Goal: Book appointment/travel/reservation

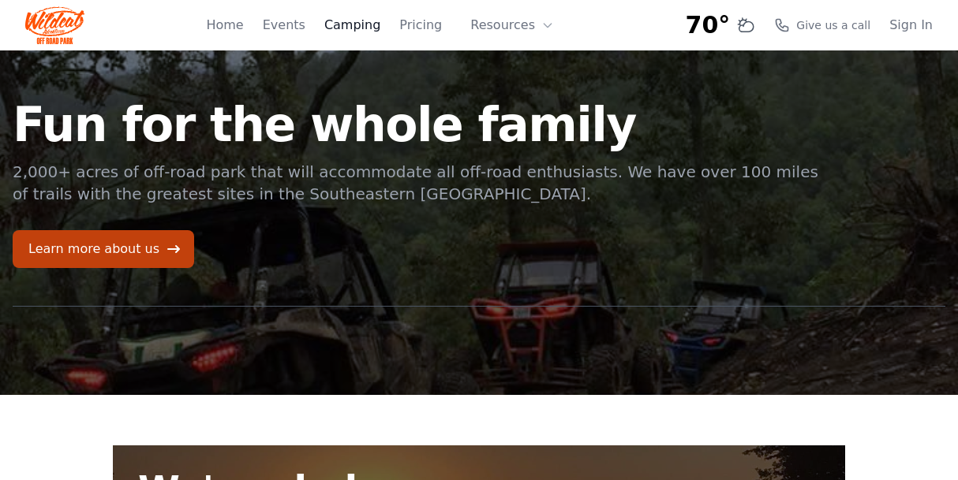
click at [363, 31] on link "Camping" at bounding box center [352, 25] width 56 height 19
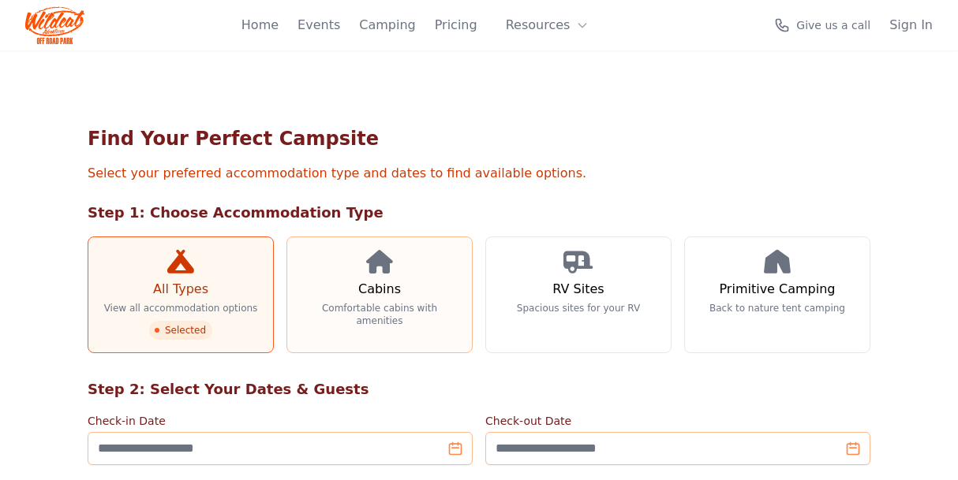
click at [355, 270] on link "Cabins Comfortable cabins with amenities" at bounding box center [379, 295] width 186 height 117
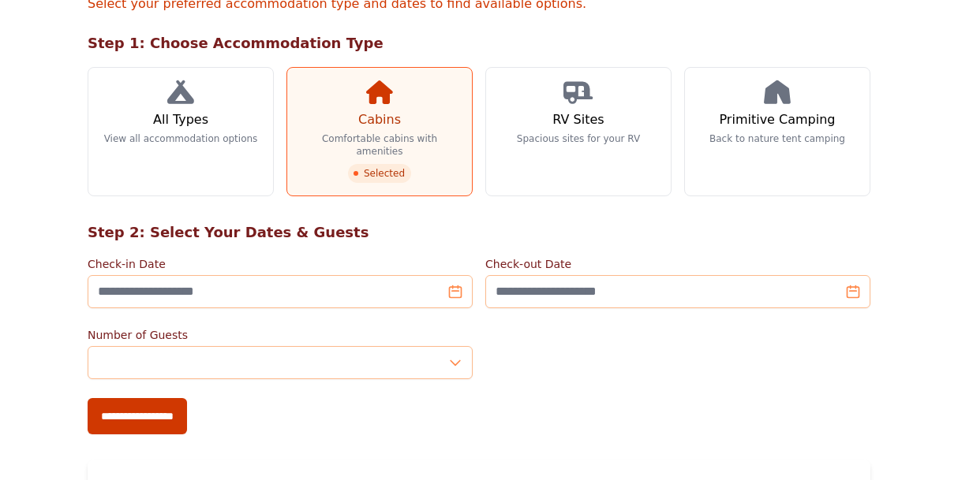
scroll to position [237, 0]
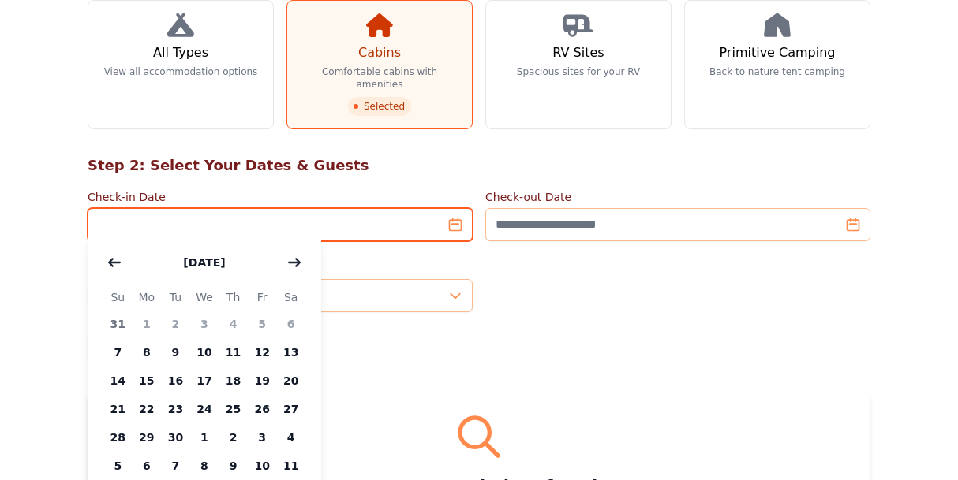
click at [331, 208] on input "Check-in Date" at bounding box center [280, 224] width 385 height 33
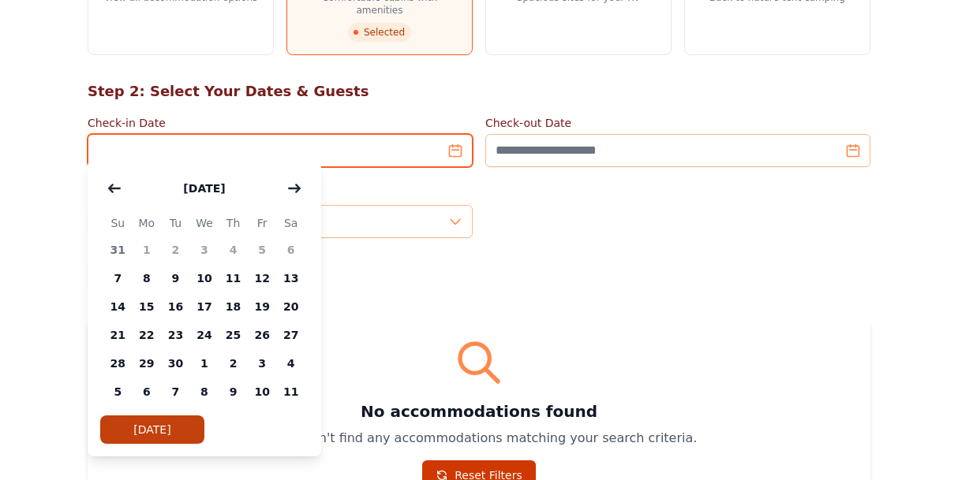
scroll to position [316, 0]
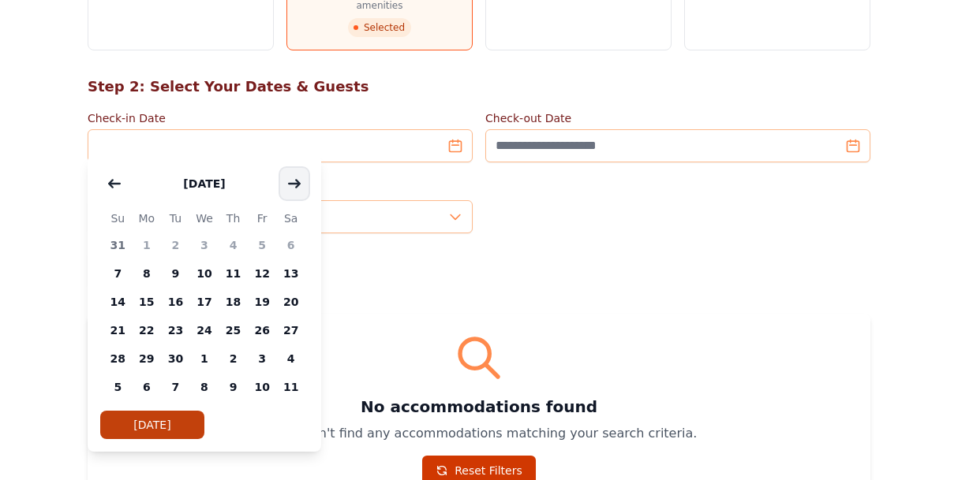
click at [297, 179] on icon "button" at bounding box center [294, 183] width 13 height 13
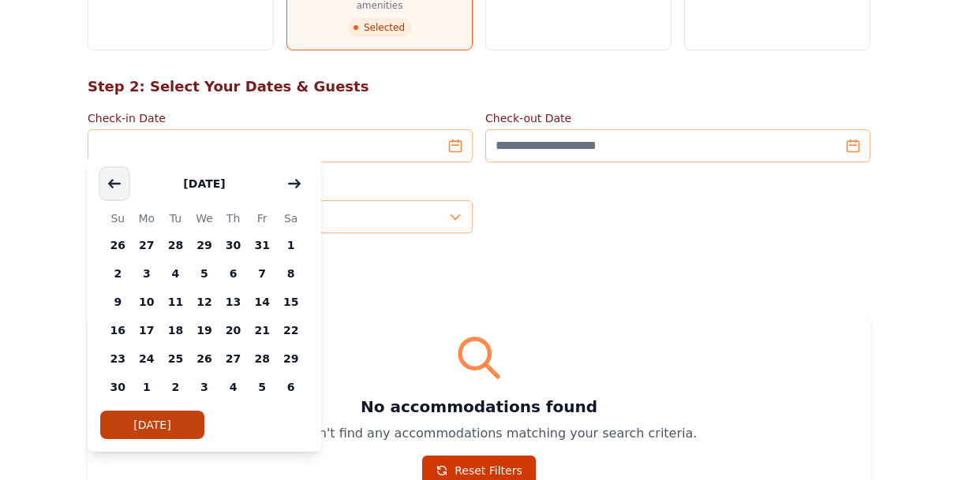
click at [121, 192] on button "button" at bounding box center [114, 184] width 28 height 32
click at [121, 299] on span "12" at bounding box center [117, 302] width 29 height 28
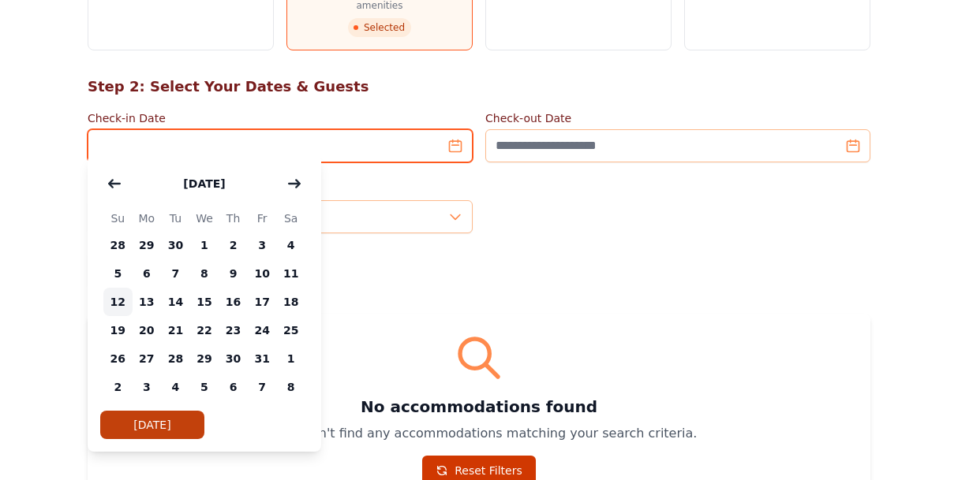
type input "**********"
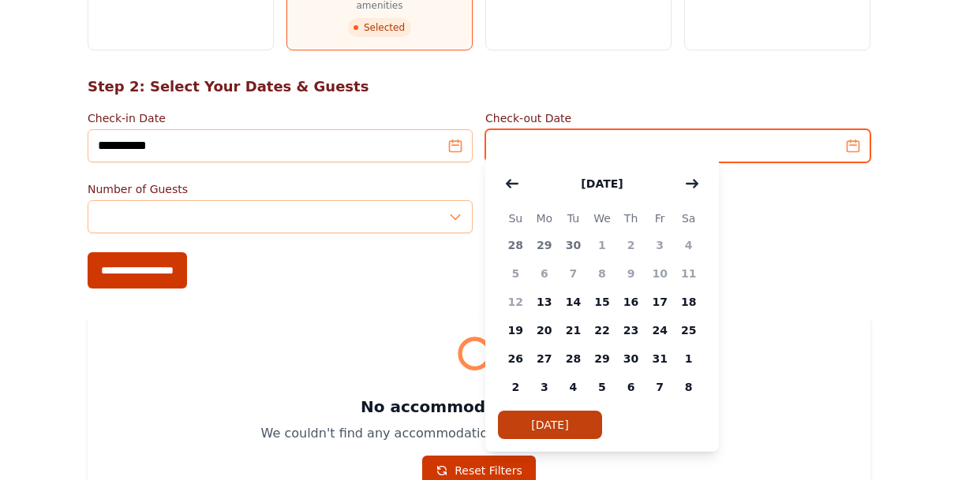
click at [503, 129] on input "Check-out Date" at bounding box center [677, 145] width 385 height 33
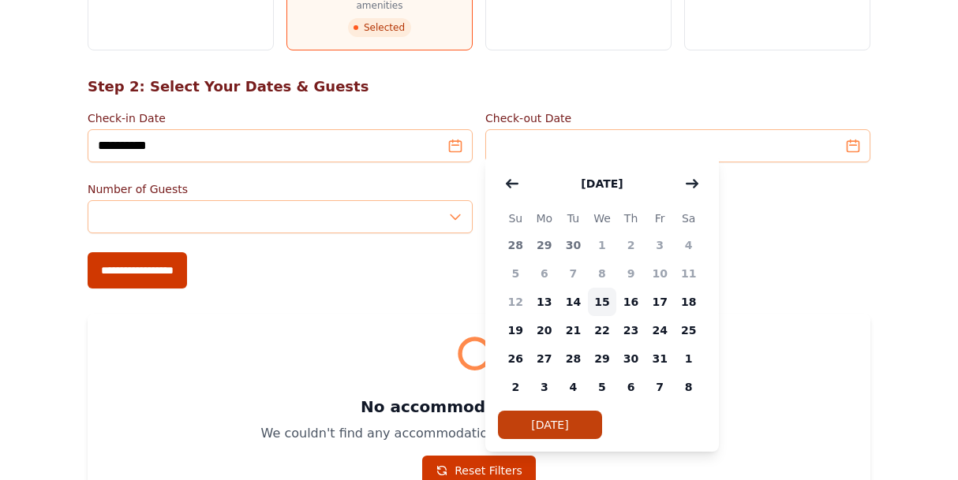
click at [606, 301] on span "15" at bounding box center [602, 302] width 29 height 28
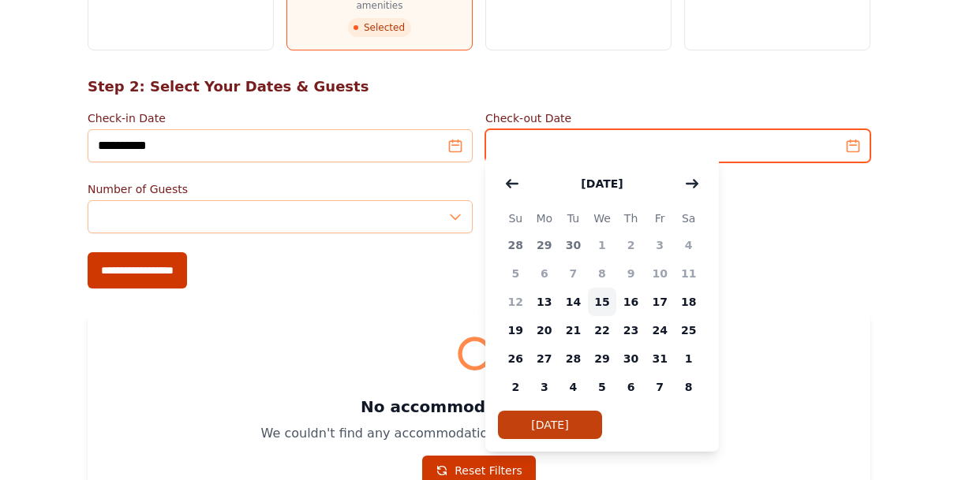
type input "**********"
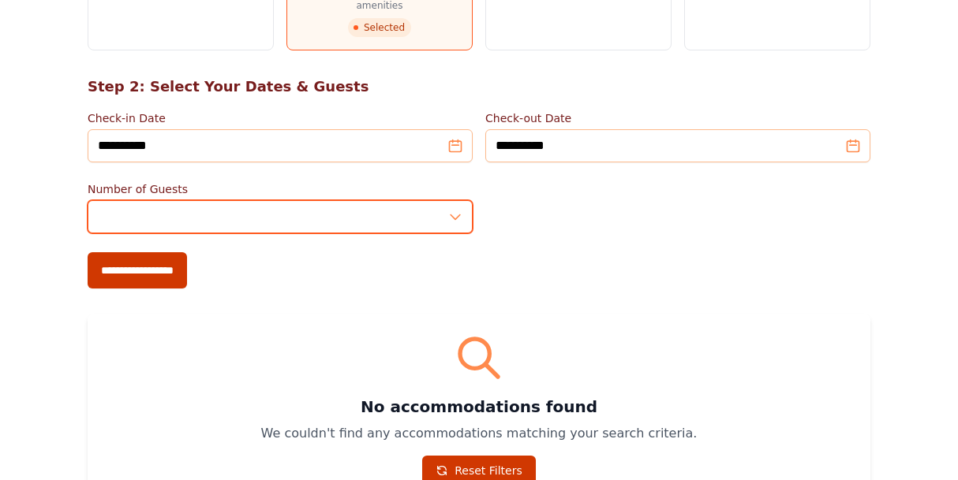
click at [276, 202] on input "*" at bounding box center [280, 216] width 385 height 33
click at [188, 212] on input "*" at bounding box center [280, 216] width 385 height 33
type input "*"
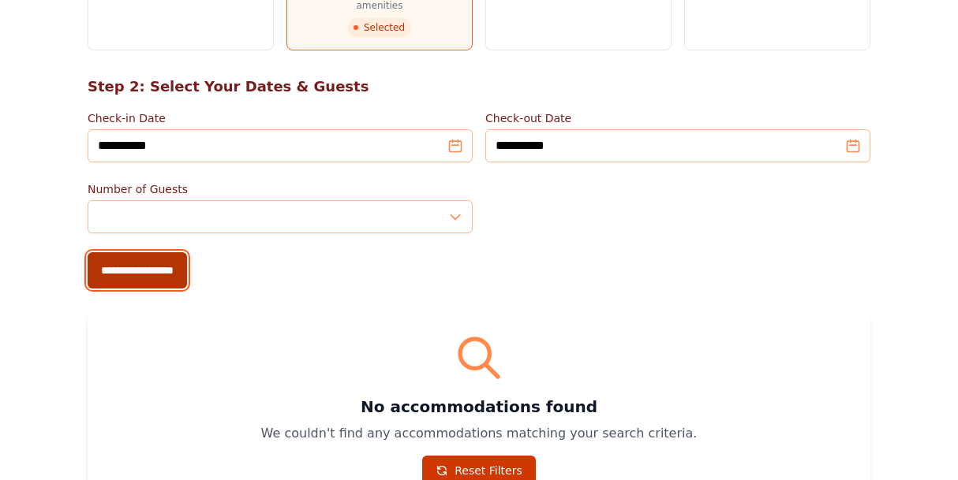
click at [173, 252] on input "**********" at bounding box center [137, 270] width 99 height 36
type input "**********"
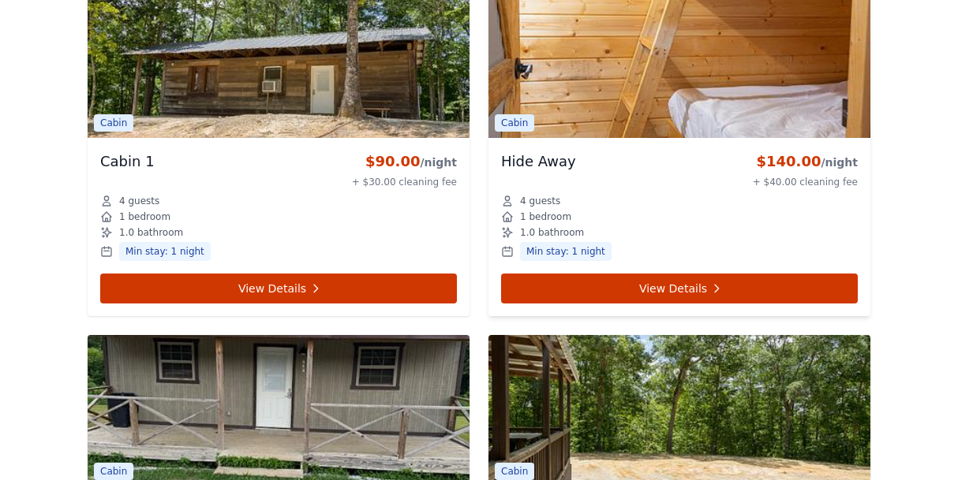
scroll to position [1383, 0]
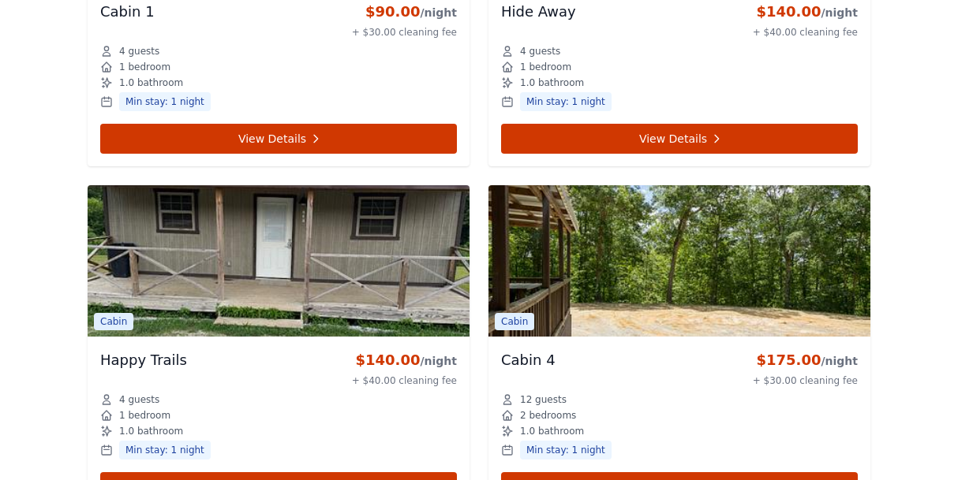
scroll to position [1620, 0]
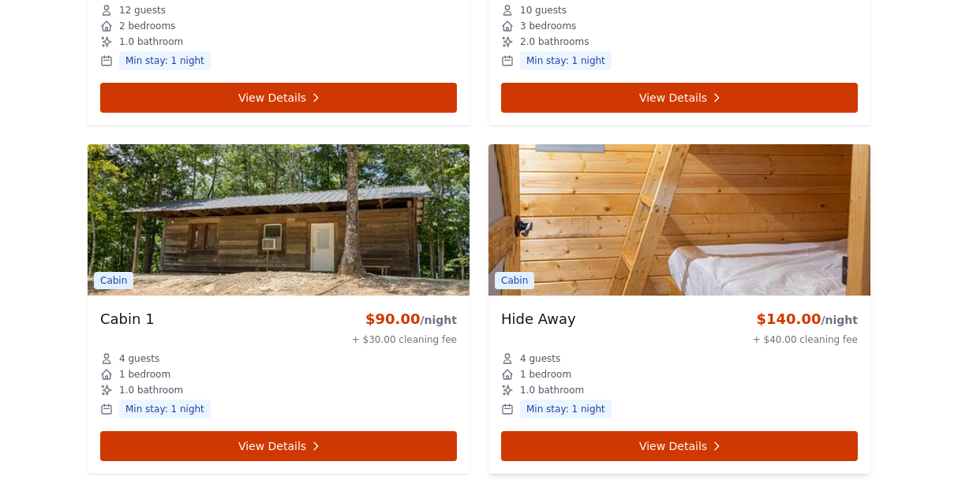
scroll to position [1383, 0]
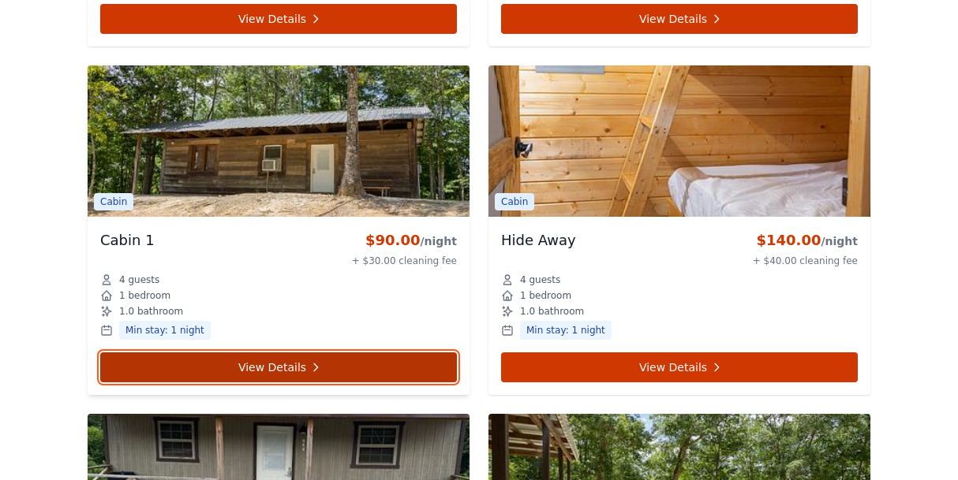
click at [326, 353] on link "View Details" at bounding box center [278, 368] width 357 height 30
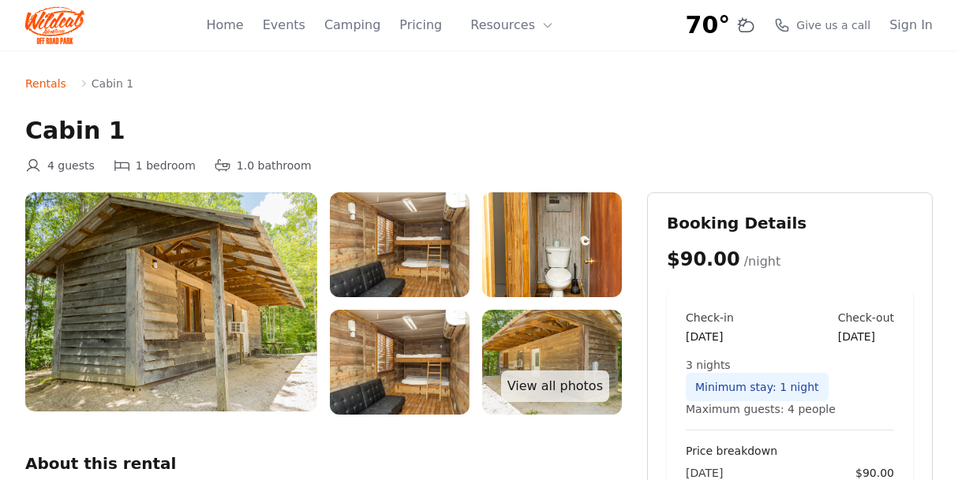
click at [298, 274] on img at bounding box center [171, 301] width 292 height 219
click at [294, 271] on img at bounding box center [171, 301] width 292 height 219
click at [542, 384] on link "View all photos" at bounding box center [555, 387] width 108 height 32
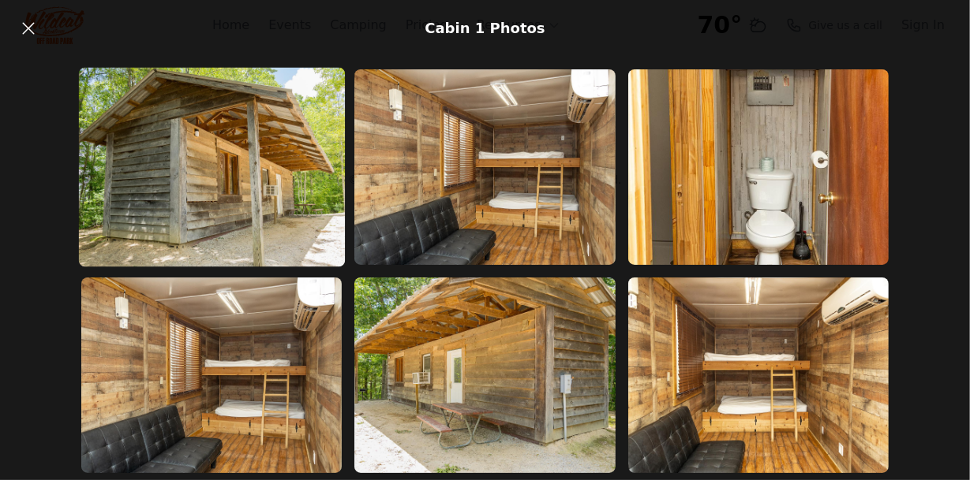
click at [291, 202] on img at bounding box center [211, 168] width 266 height 200
click at [292, 203] on img at bounding box center [211, 168] width 266 height 200
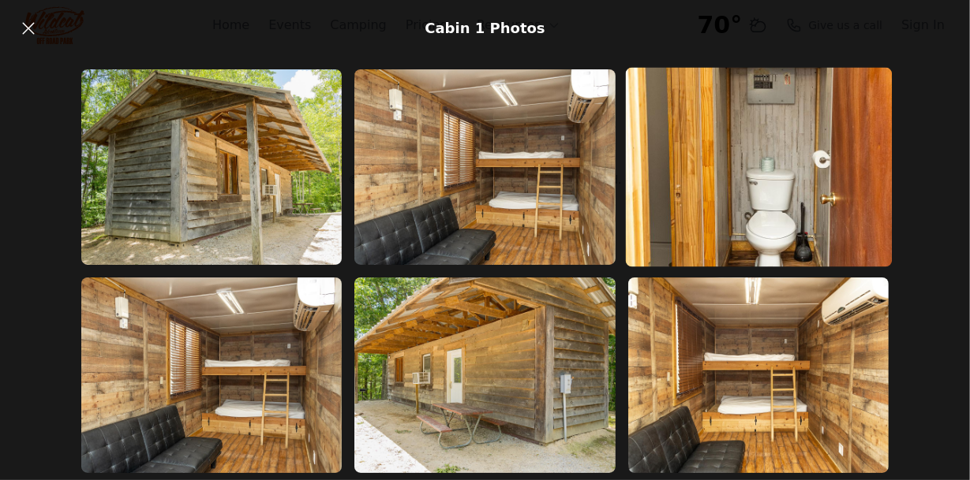
click at [633, 181] on img at bounding box center [759, 168] width 266 height 200
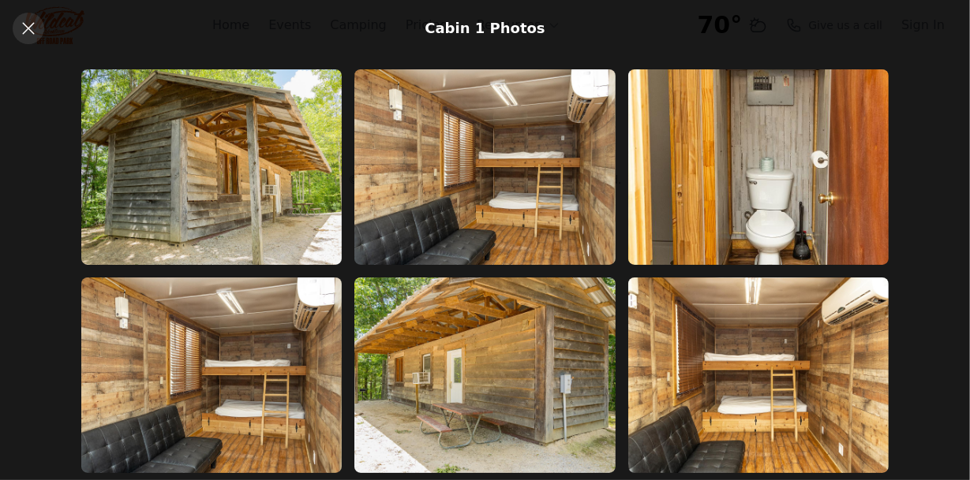
drag, startPoint x: 18, startPoint y: 33, endPoint x: 32, endPoint y: 42, distance: 16.0
click at [18, 33] on link at bounding box center [29, 29] width 32 height 32
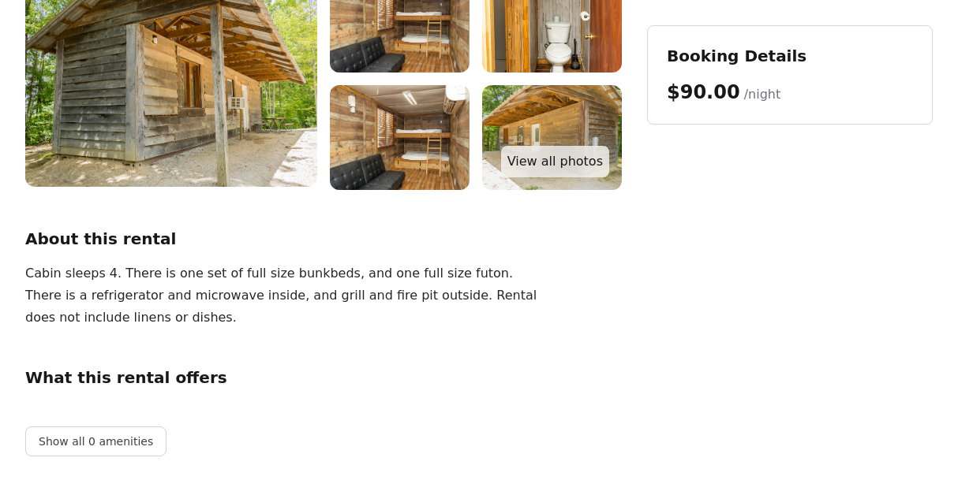
scroll to position [316, 0]
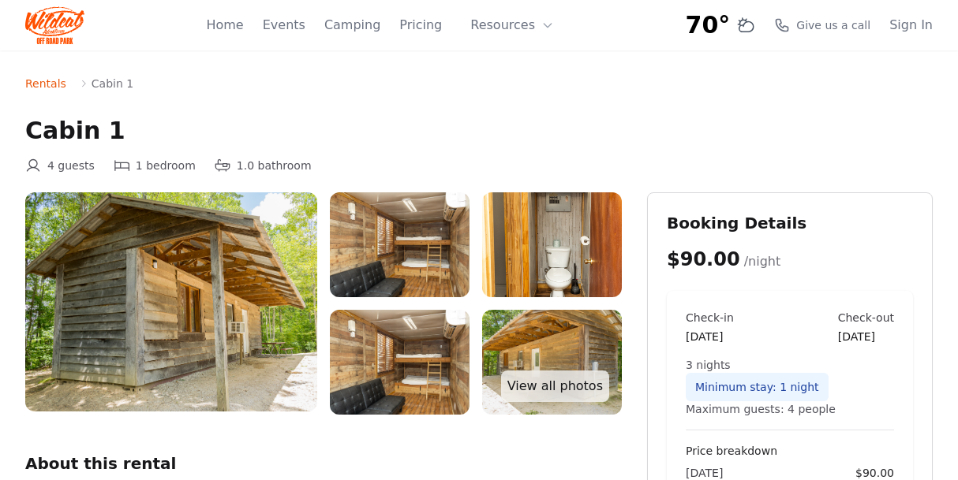
drag, startPoint x: 286, startPoint y: 111, endPoint x: 299, endPoint y: 62, distance: 51.3
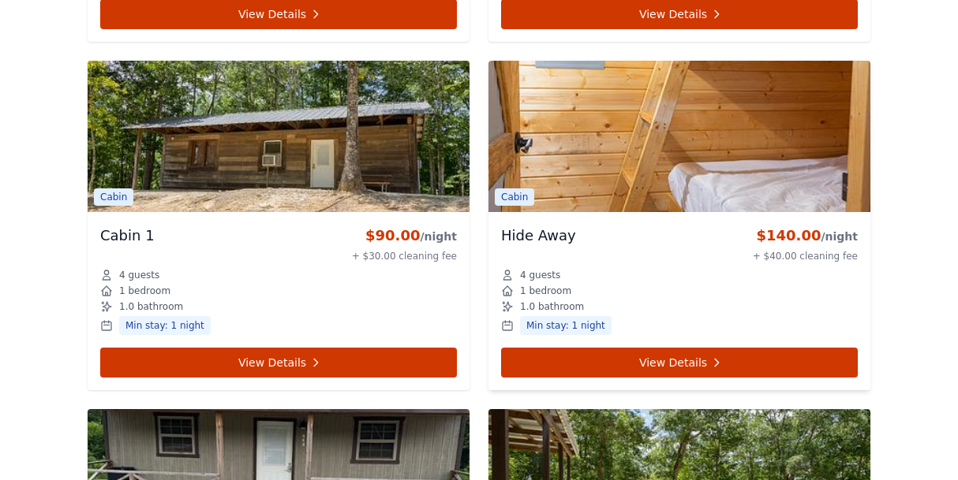
scroll to position [1383, 0]
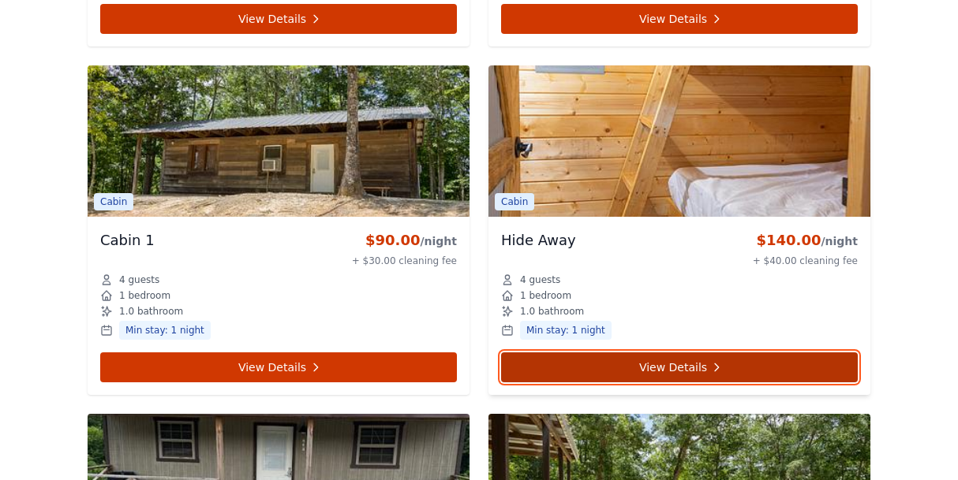
click at [703, 353] on link "View Details" at bounding box center [679, 368] width 357 height 30
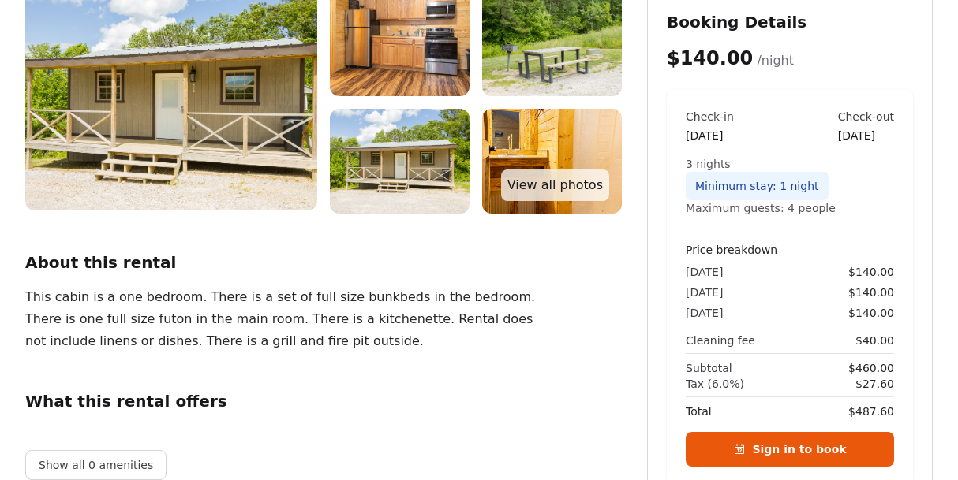
scroll to position [158, 0]
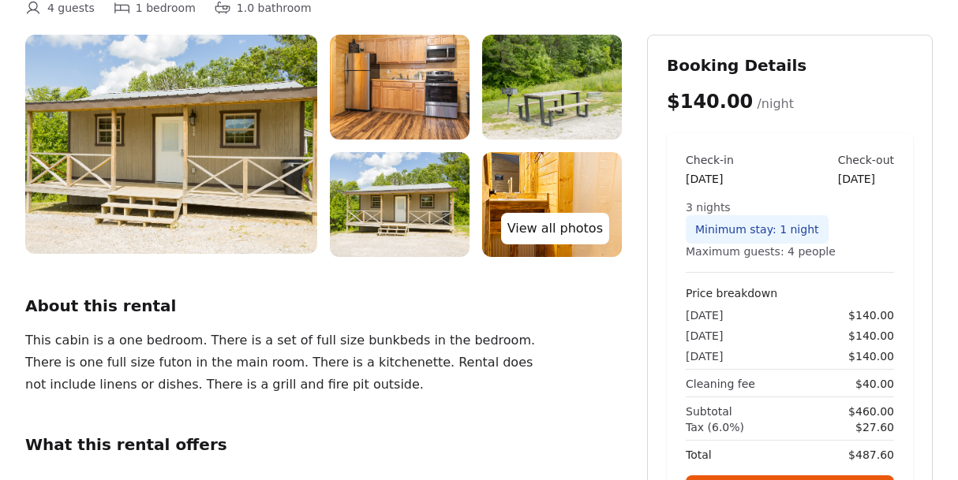
click at [574, 231] on link "View all photos" at bounding box center [555, 229] width 108 height 32
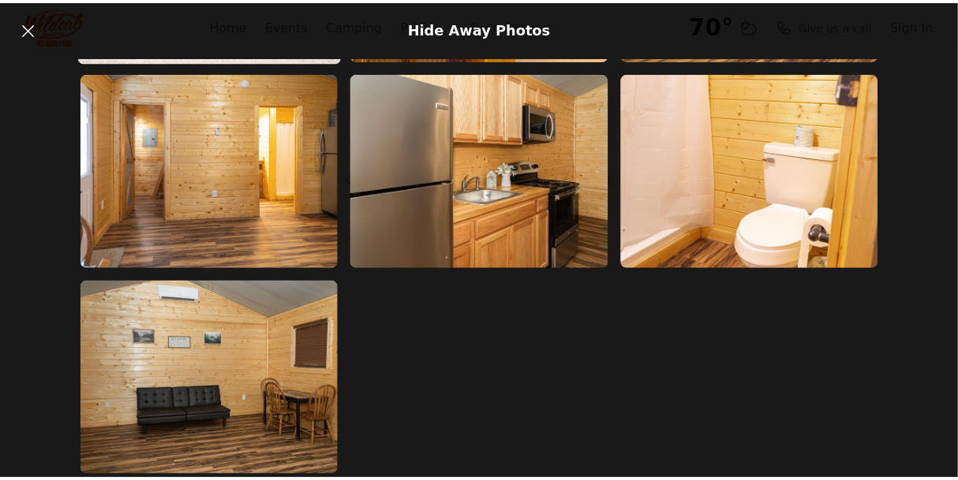
scroll to position [421, 0]
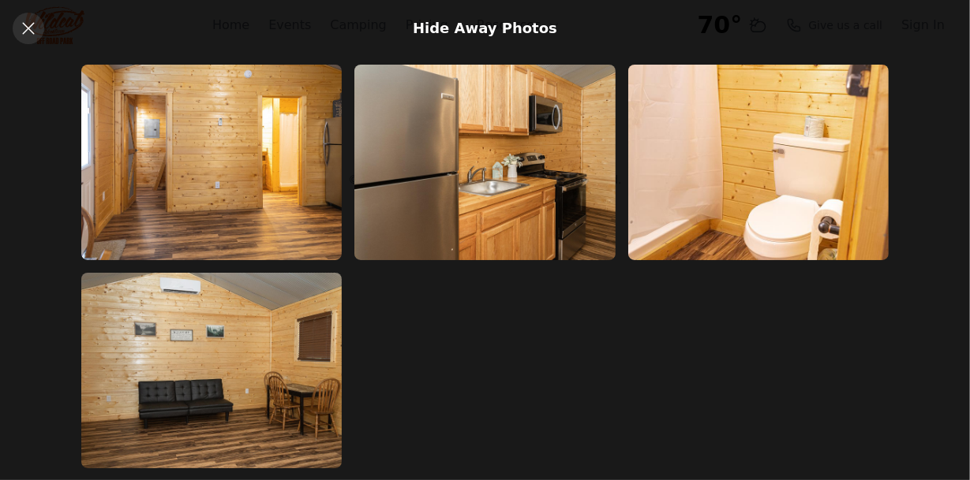
click at [21, 33] on icon at bounding box center [28, 28] width 19 height 19
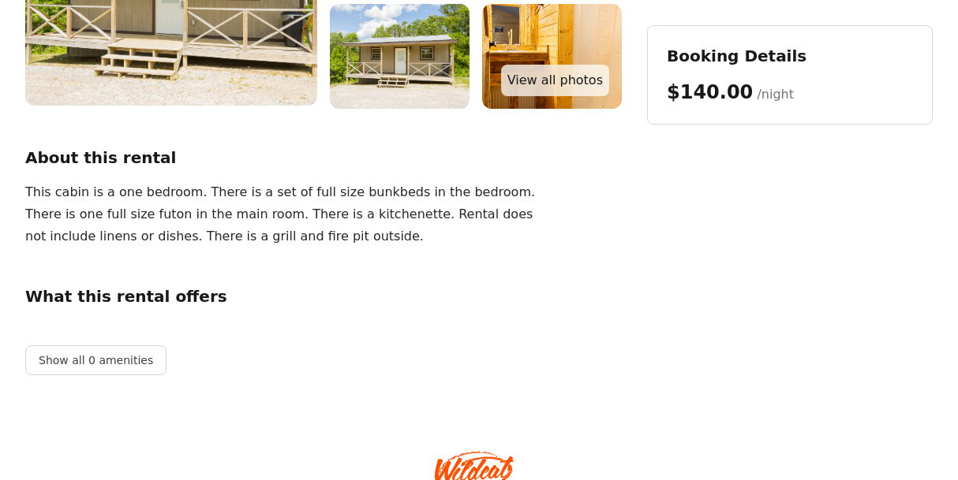
scroll to position [316, 0]
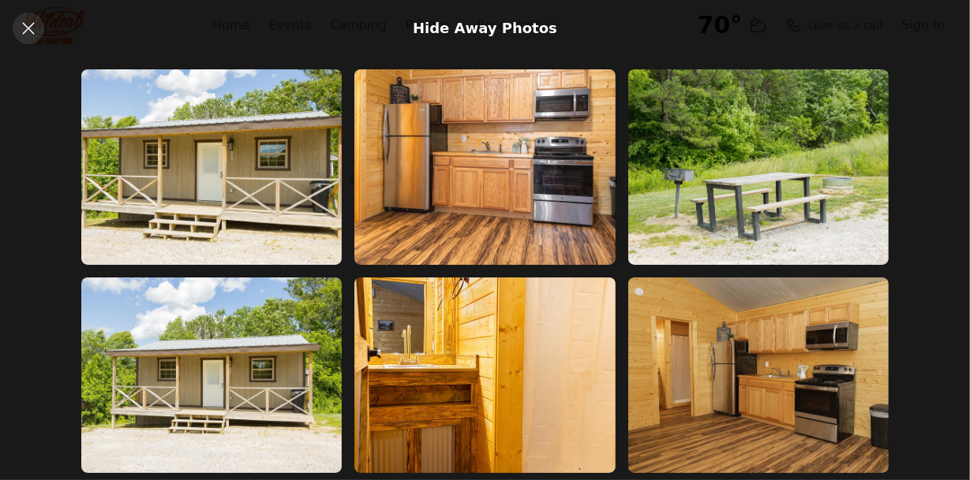
click at [25, 22] on icon at bounding box center [28, 28] width 19 height 19
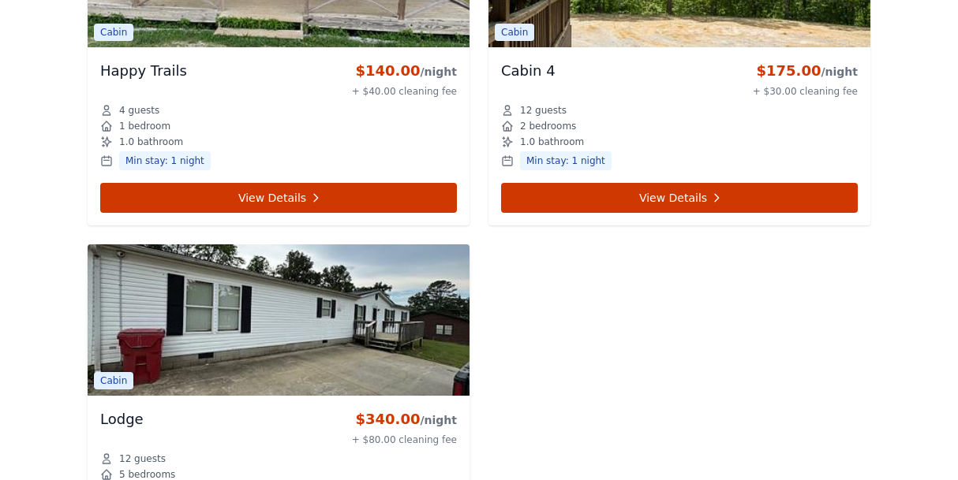
scroll to position [1935, 0]
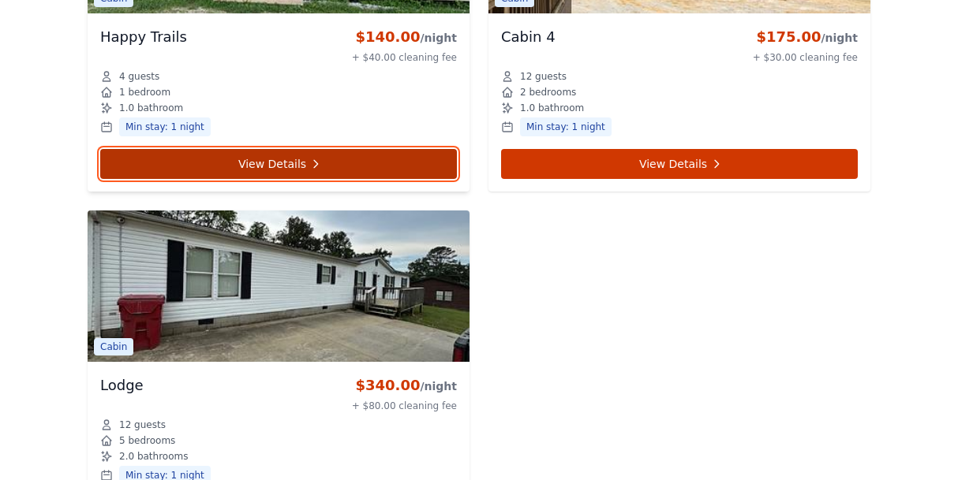
click at [350, 149] on link "View Details" at bounding box center [278, 164] width 357 height 30
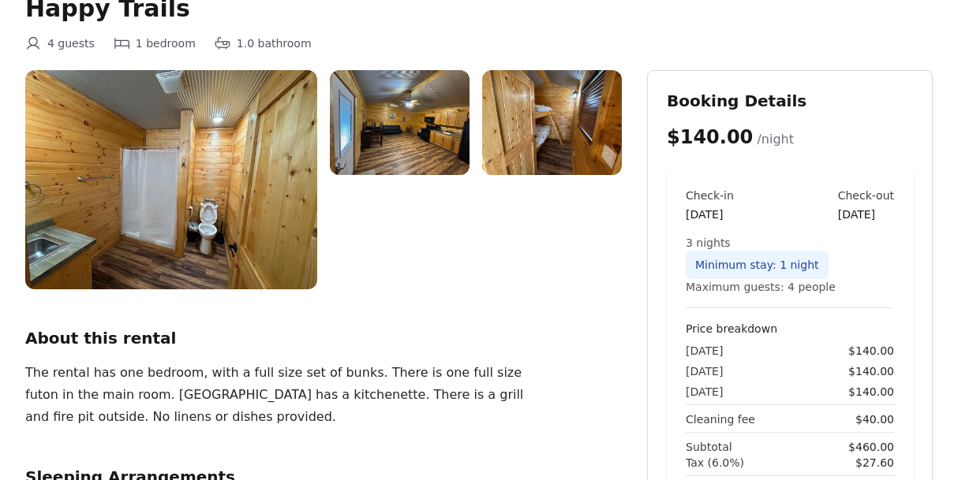
scroll to position [158, 0]
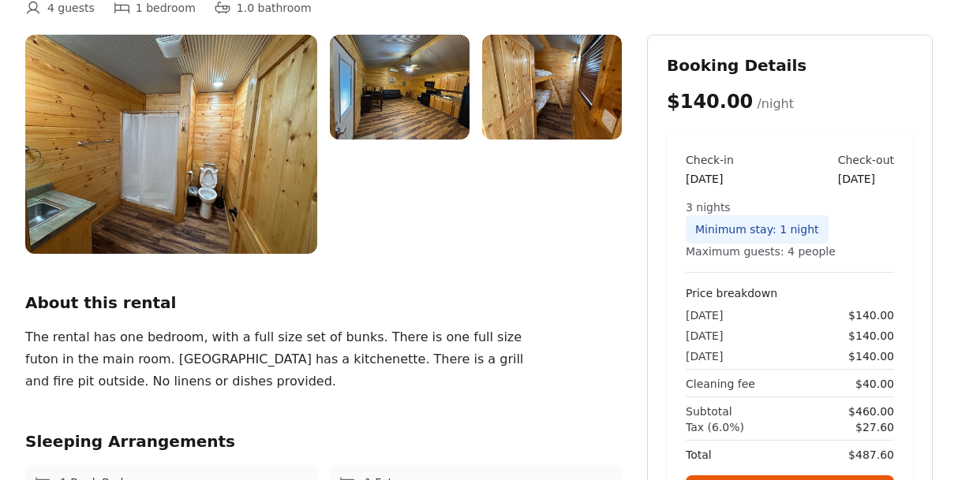
click at [215, 136] on img at bounding box center [171, 144] width 292 height 219
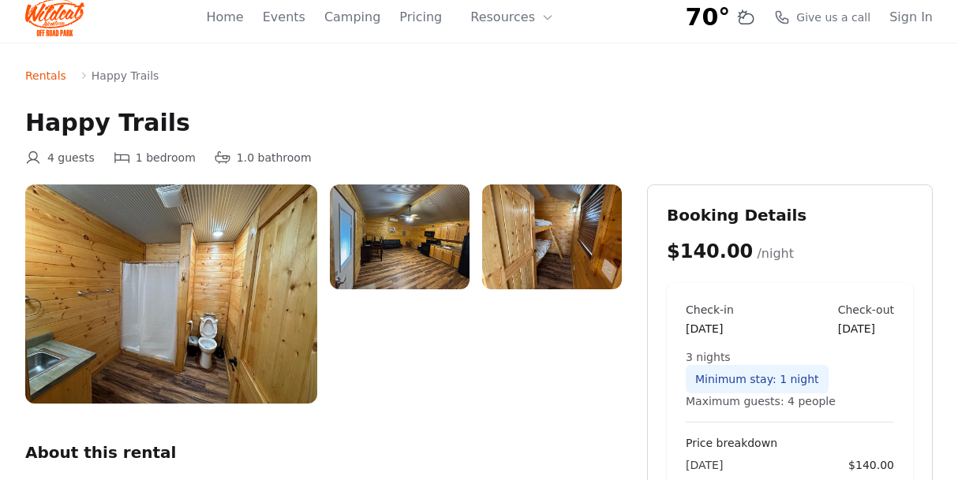
scroll to position [0, 0]
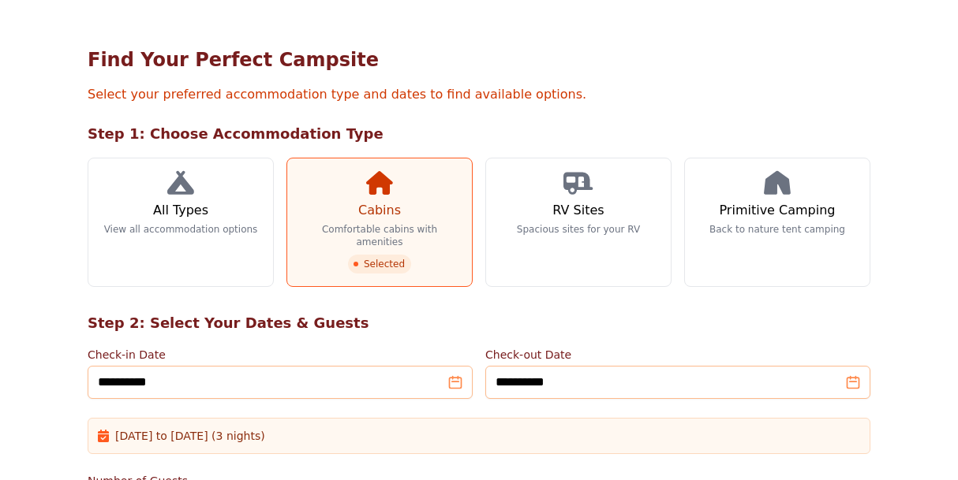
scroll to position [237, 0]
